Goal: Information Seeking & Learning: Learn about a topic

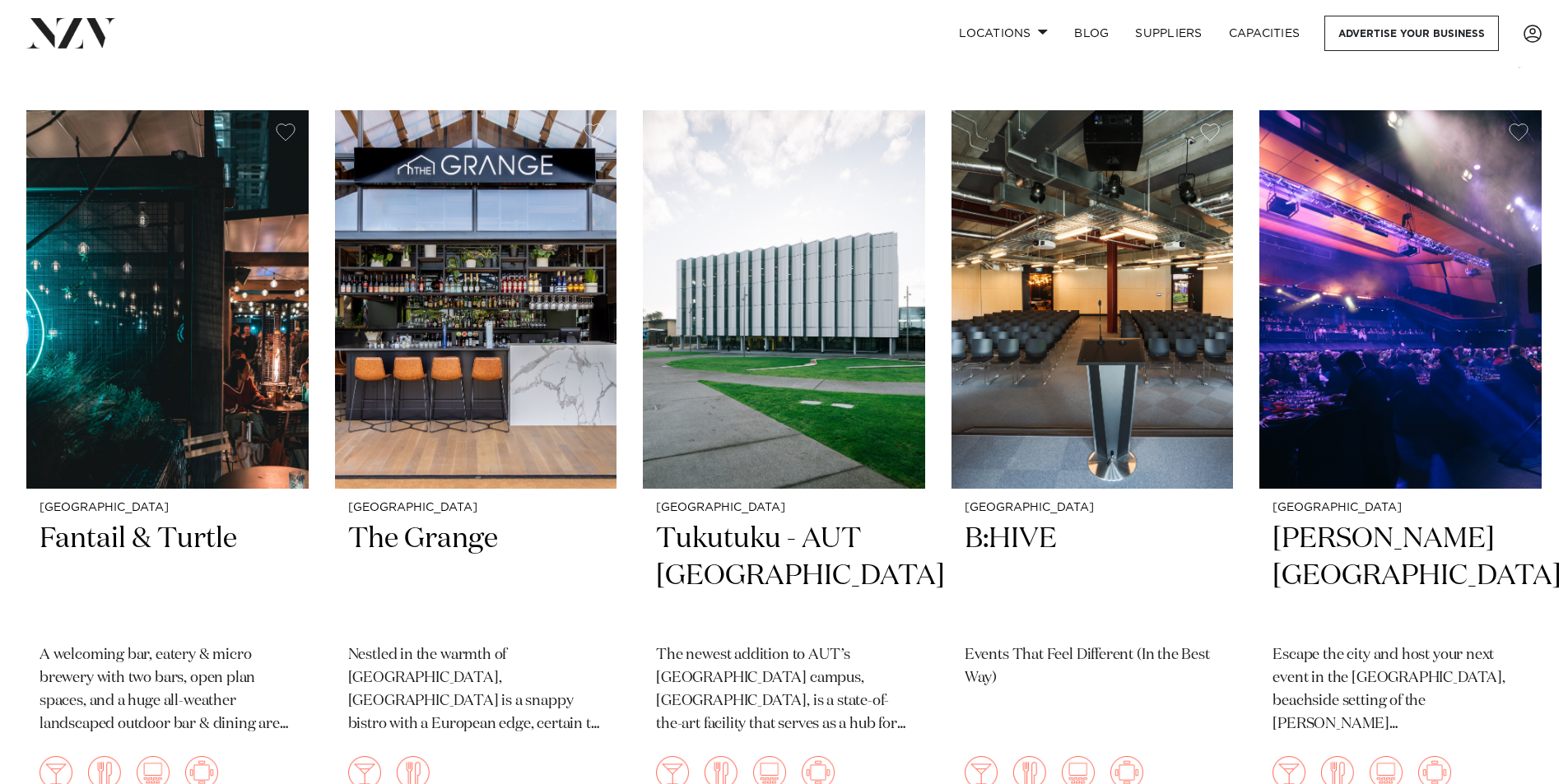
scroll to position [363, 0]
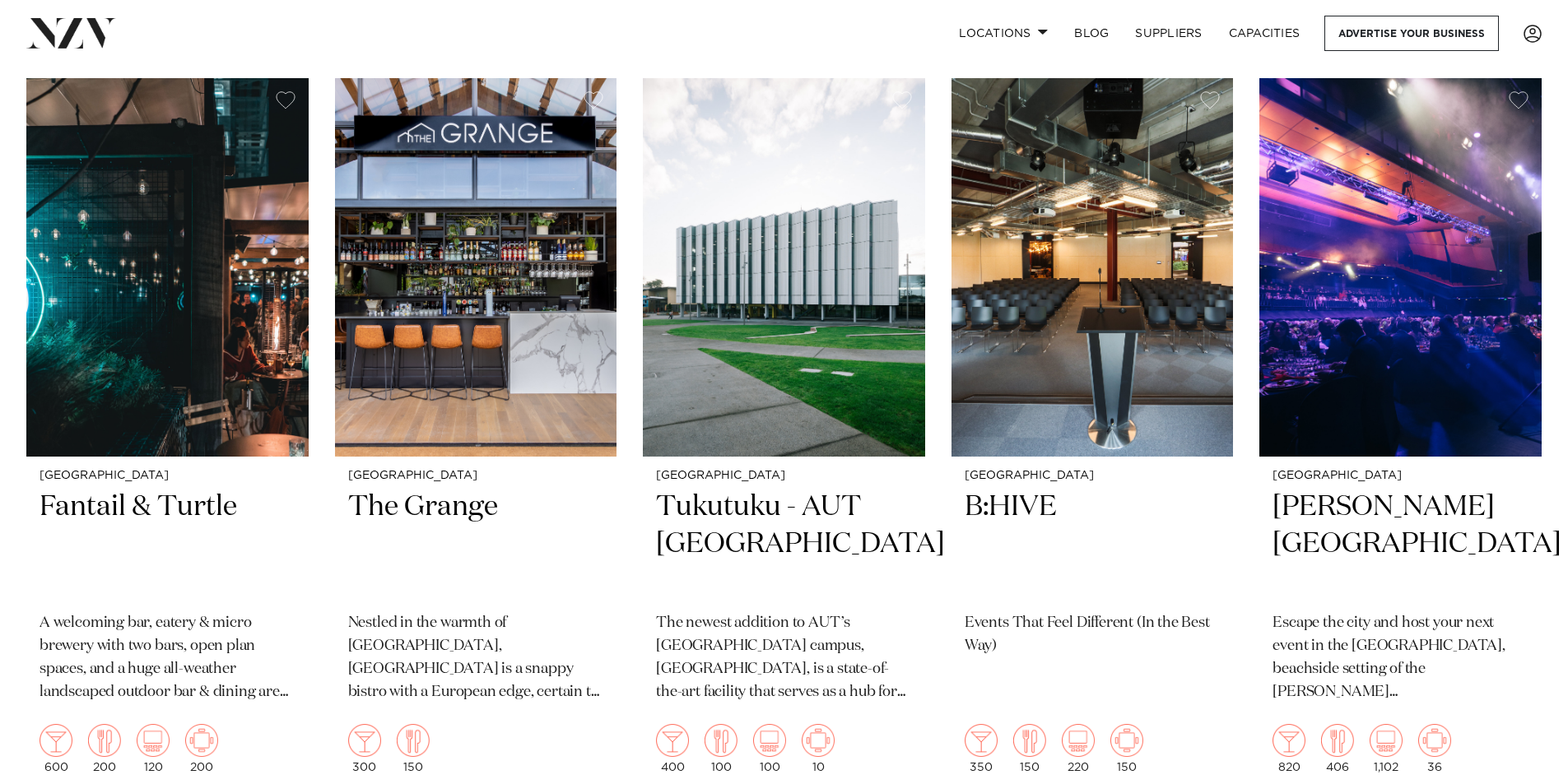
drag, startPoint x: 1574, startPoint y: 78, endPoint x: 1579, endPoint y: 199, distance: 121.1
click at [1567, 199] on html "Locations [GEOGRAPHIC_DATA] [GEOGRAPHIC_DATA] [GEOGRAPHIC_DATA] [GEOGRAPHIC_DAT…" at bounding box center [784, 750] width 1568 height 2225
click at [184, 376] on img at bounding box center [167, 267] width 283 height 378
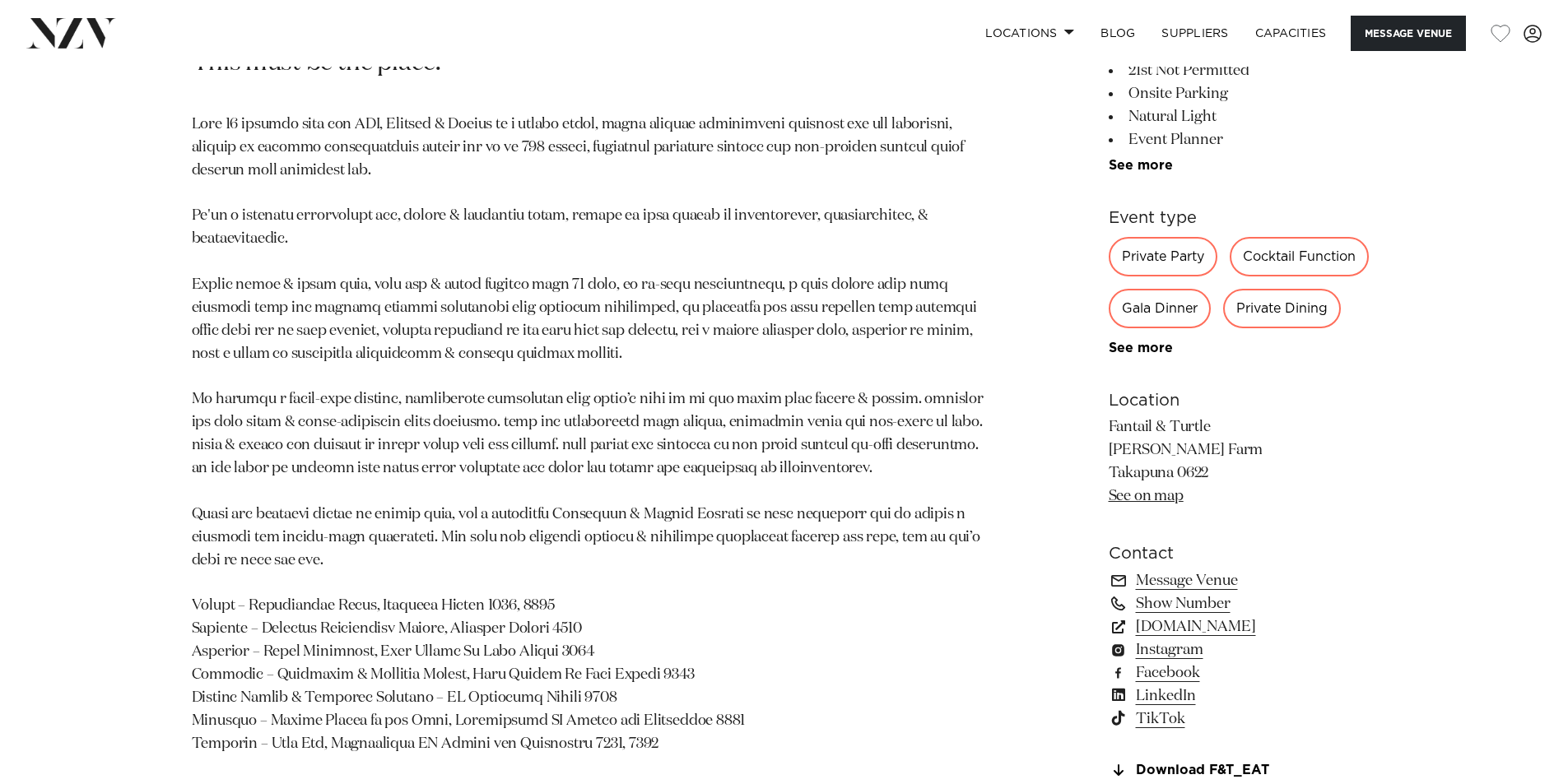
scroll to position [1021, 0]
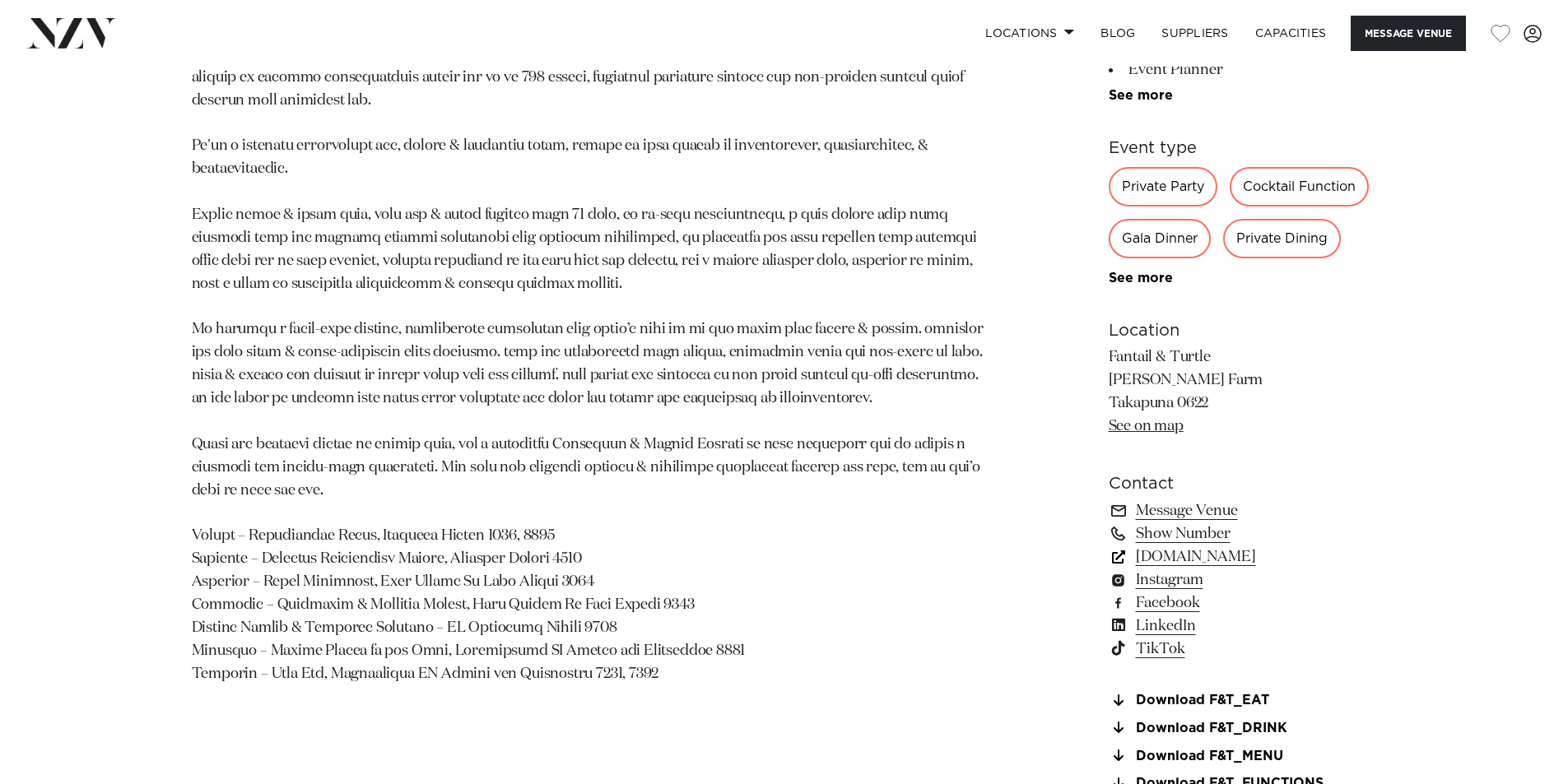
click at [1221, 560] on link "www.fantailandturtle.co.nz" at bounding box center [1242, 557] width 268 height 23
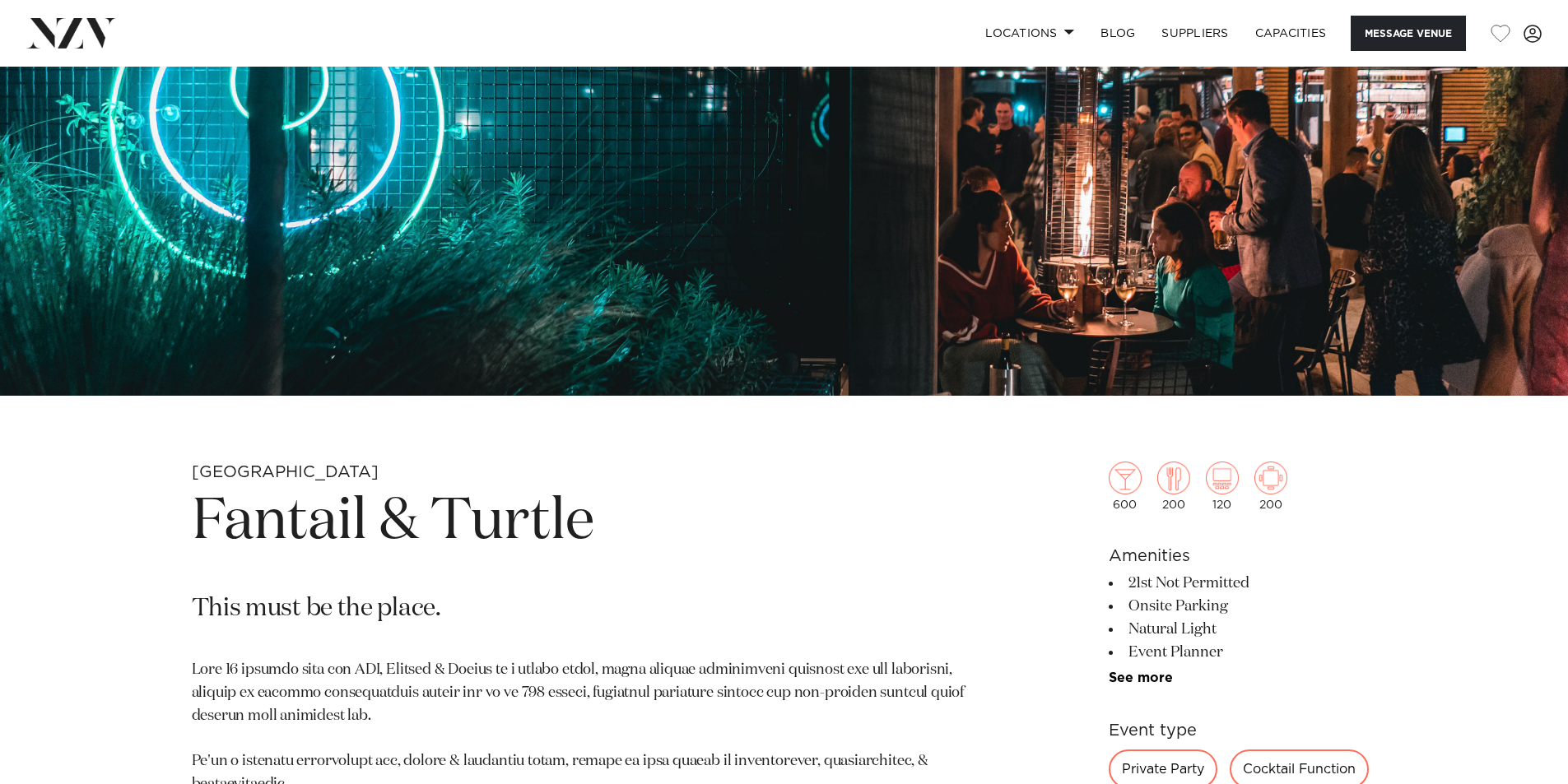
scroll to position [0, 0]
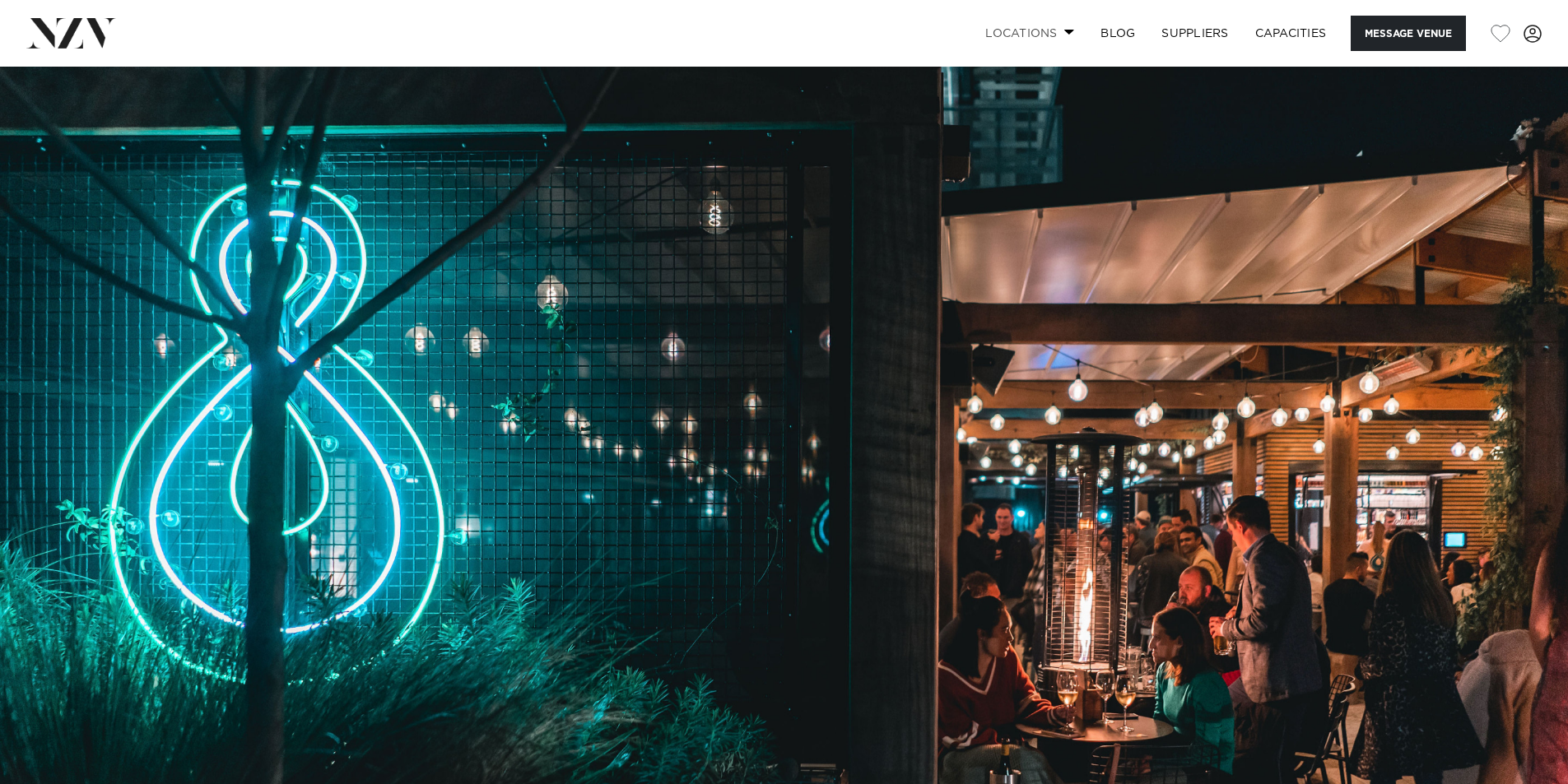
click at [1066, 38] on link "Locations" at bounding box center [1030, 33] width 115 height 35
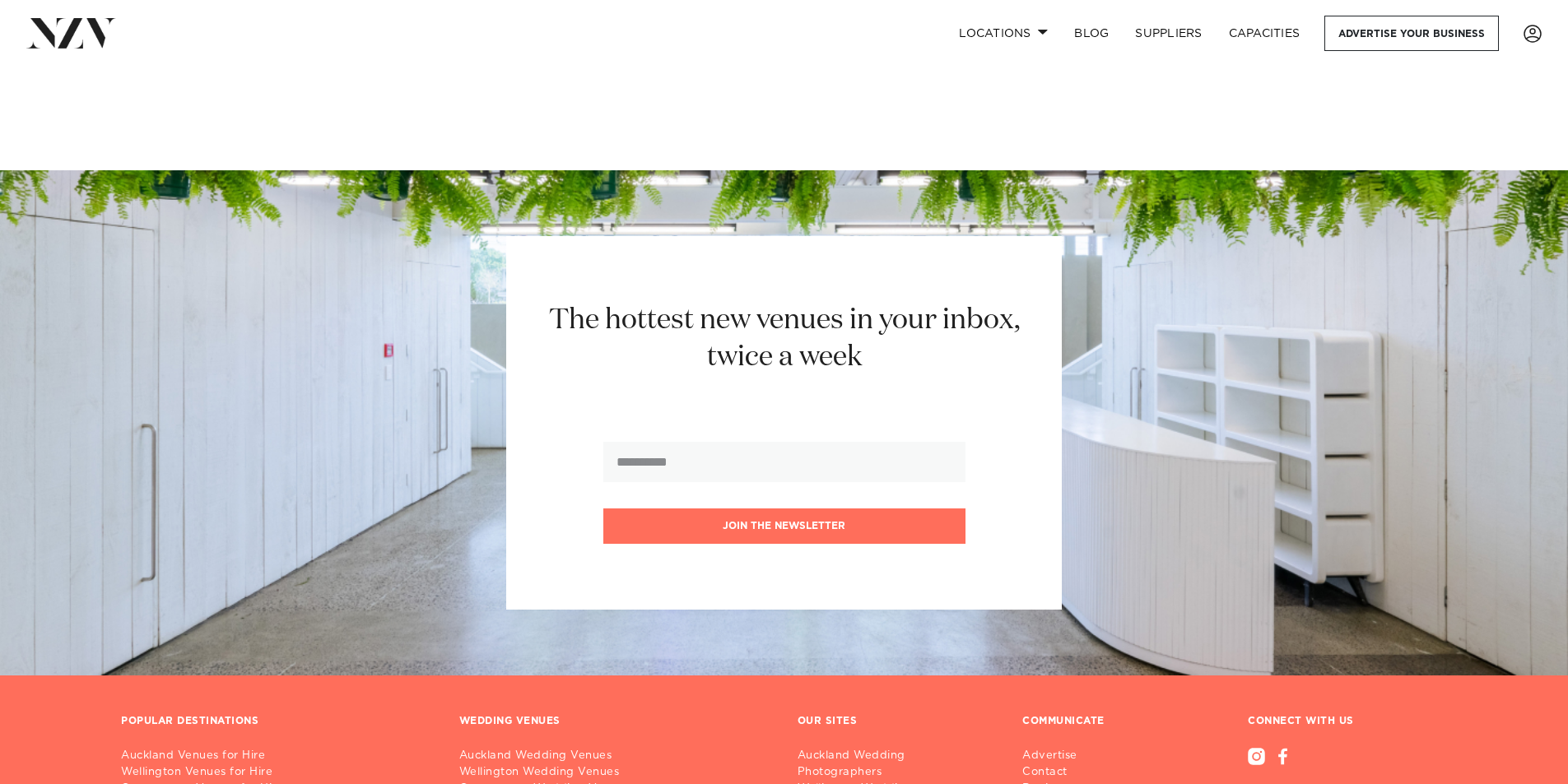
scroll to position [1125, 0]
